Goal: Transaction & Acquisition: Purchase product/service

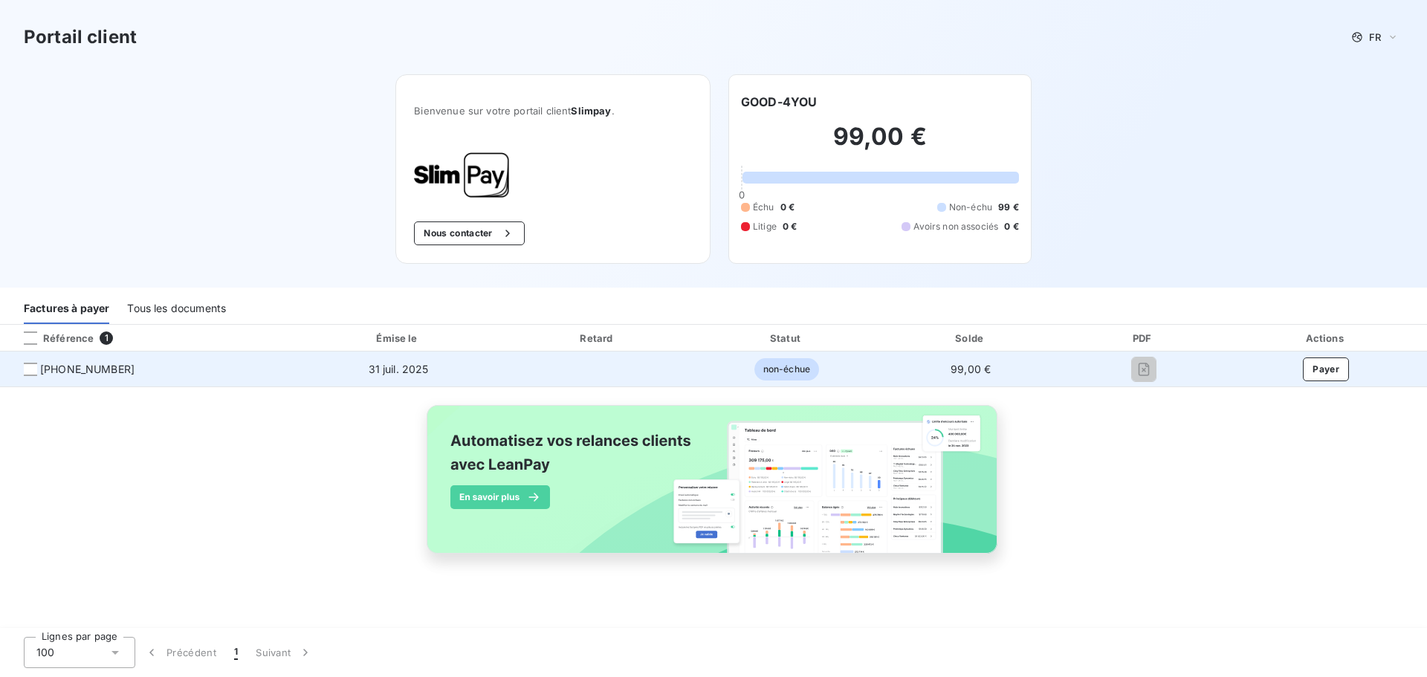
click at [966, 368] on span "99,00 €" at bounding box center [971, 369] width 40 height 13
click at [1318, 365] on button "Payer" at bounding box center [1326, 370] width 46 height 24
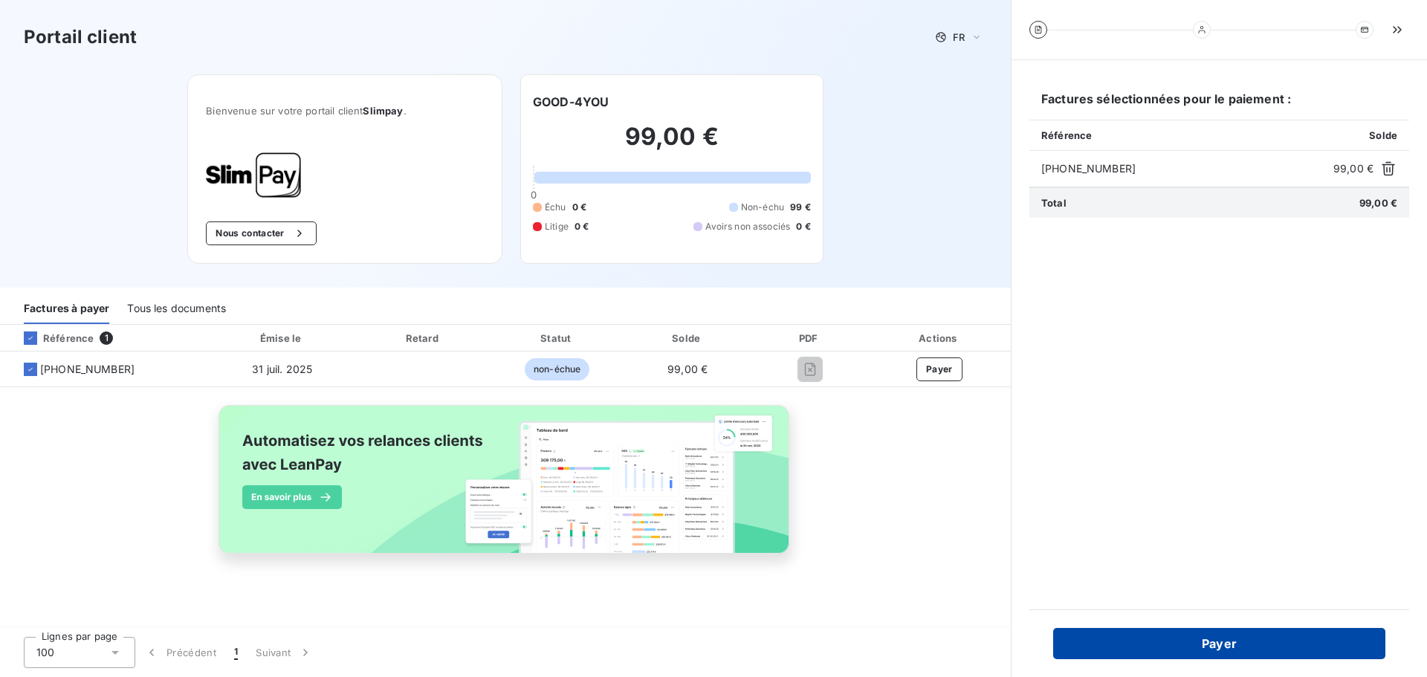
click at [1225, 647] on button "Payer" at bounding box center [1219, 643] width 332 height 31
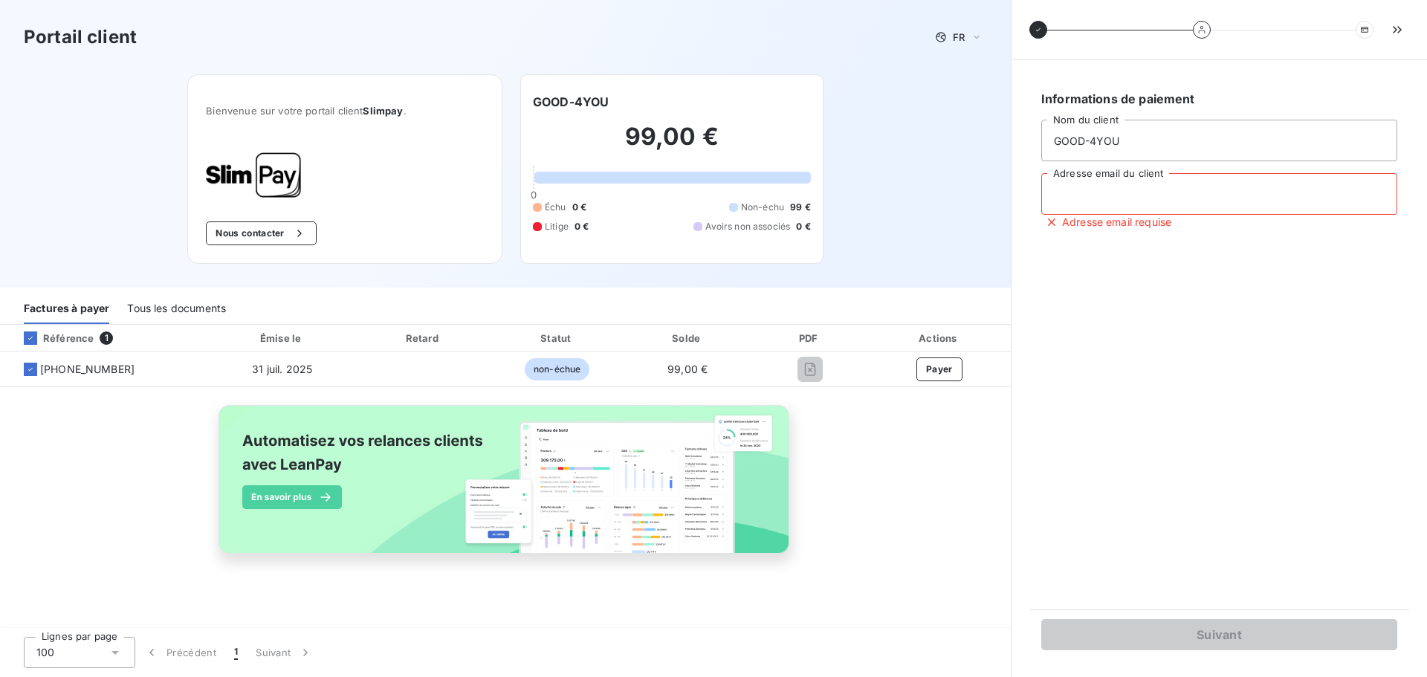
click at [1107, 187] on input "Adresse email du client" at bounding box center [1219, 194] width 356 height 42
type input "[EMAIL_ADDRESS][DOMAIN_NAME]"
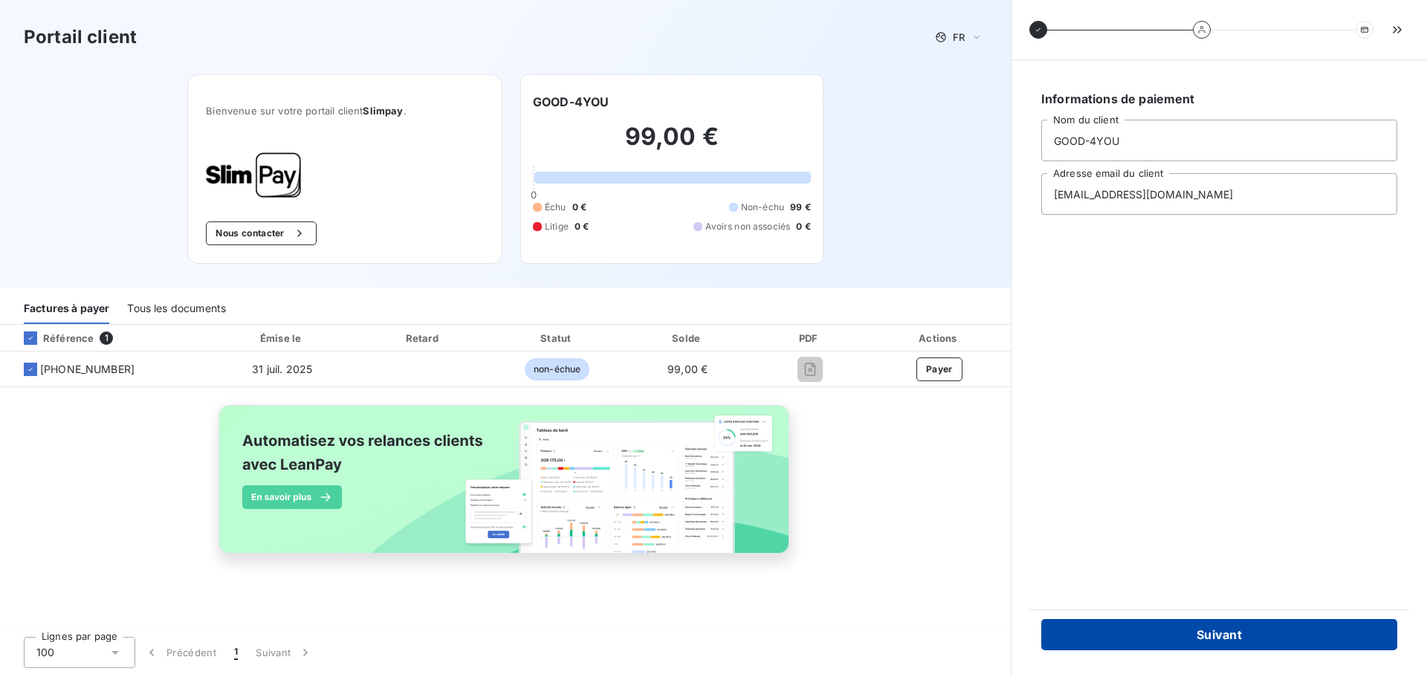
click at [1221, 639] on button "Suivant" at bounding box center [1219, 634] width 356 height 31
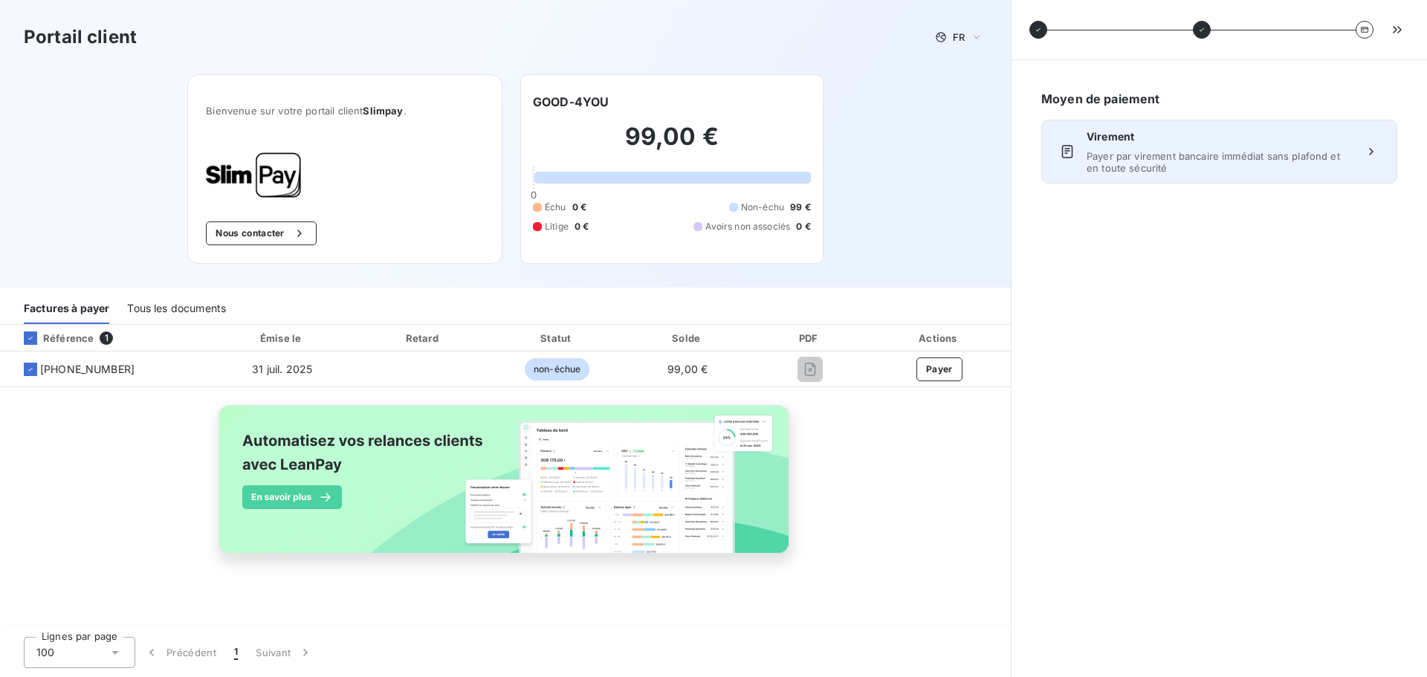
click at [1329, 155] on span "Payer par virement bancaire immédiat sans plafond et en toute sécurité" at bounding box center [1219, 162] width 265 height 24
